Goal: Browse casually

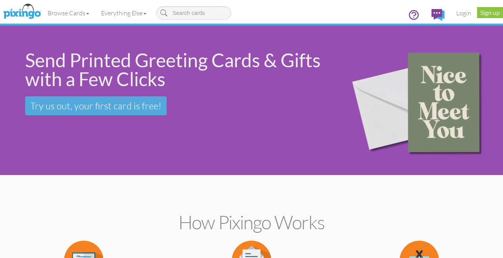
click at [224, 114] on div "Send Printed Greeting Cards & Gifts with a Few Clicks Try us out, your first ca…" at bounding box center [167, 83] width 335 height 115
